Goal: Find specific page/section: Find specific page/section

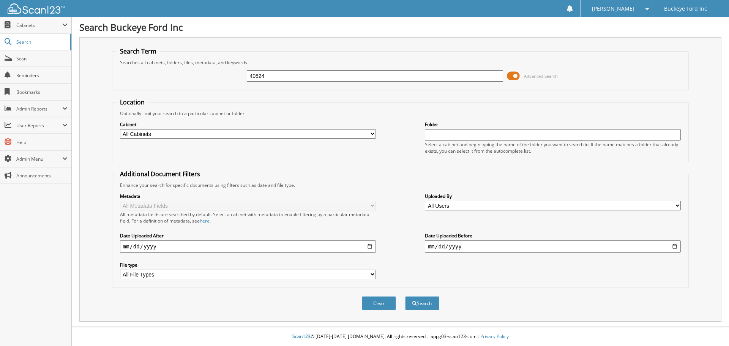
type input "40824"
click at [405, 296] on button "Search" at bounding box center [422, 303] width 34 height 14
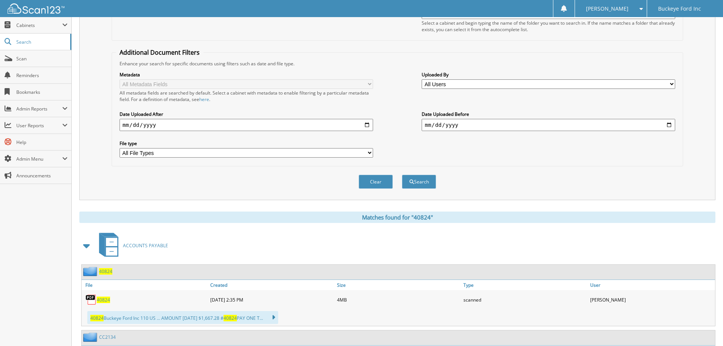
scroll to position [190, 0]
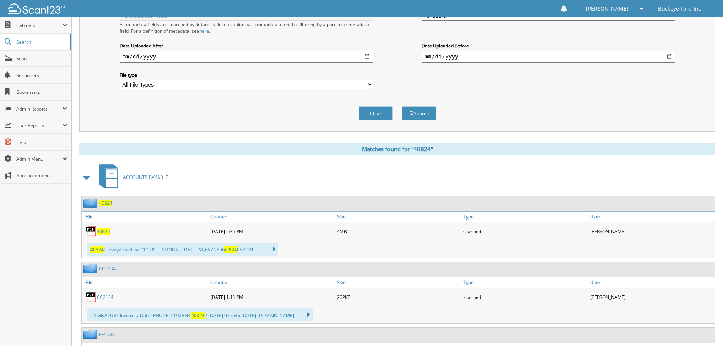
click at [106, 231] on span "40824" at bounding box center [103, 231] width 13 height 6
